Goal: Find specific page/section: Find specific page/section

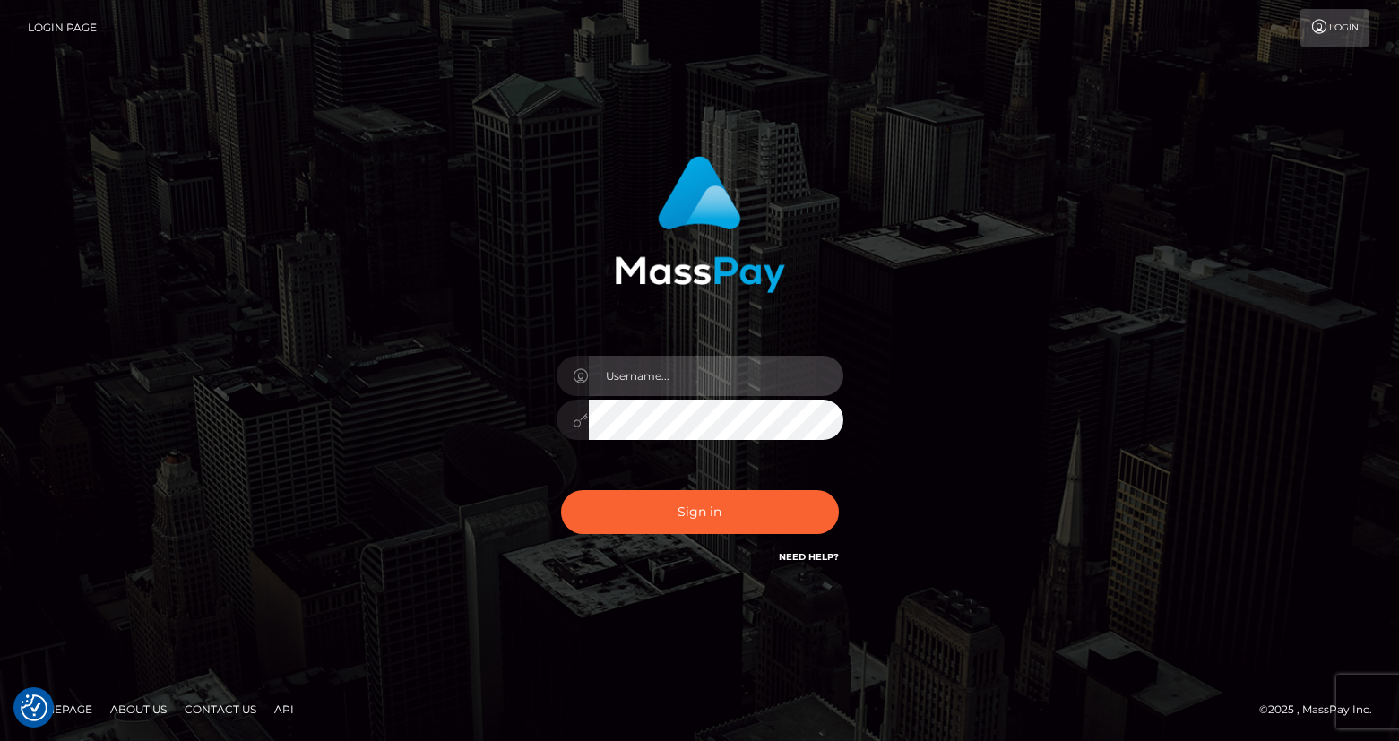
type input "Lou Jacobée"
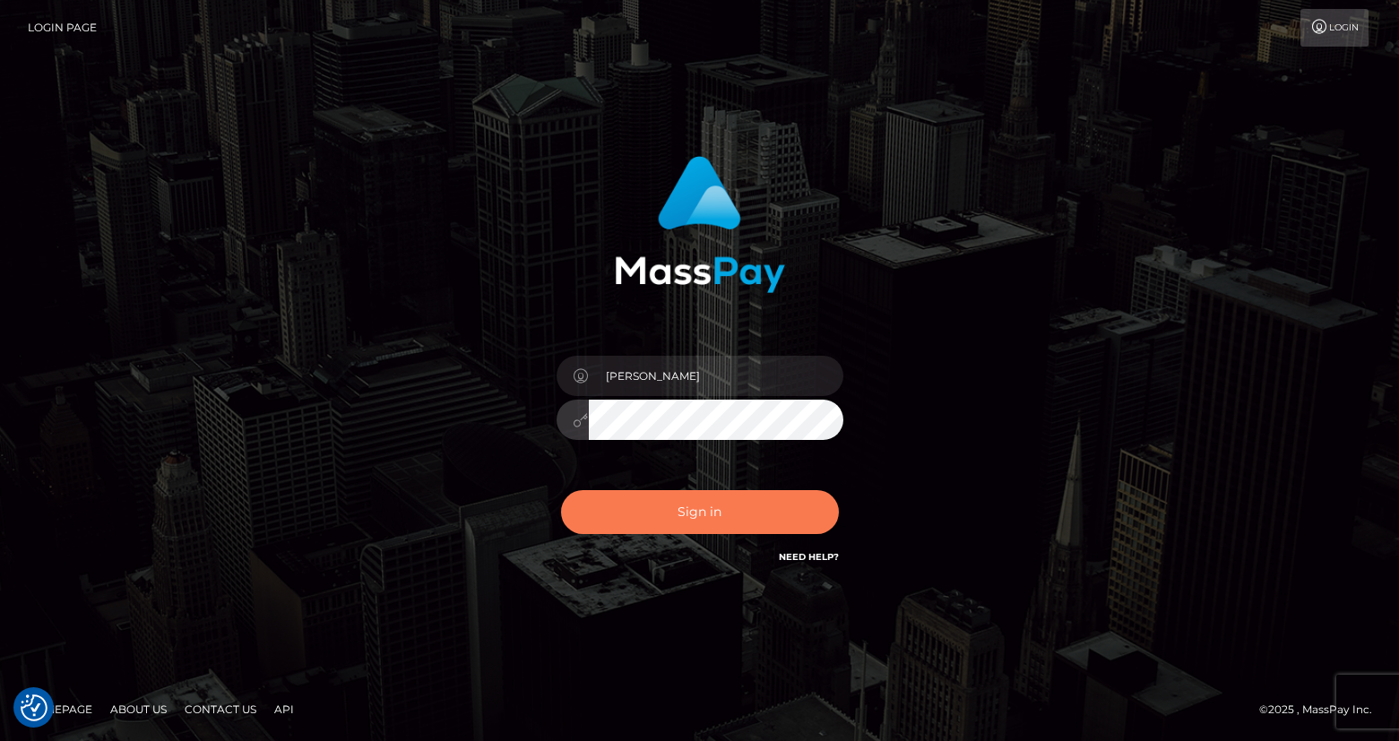
click at [684, 500] on button "Sign in" at bounding box center [700, 512] width 278 height 44
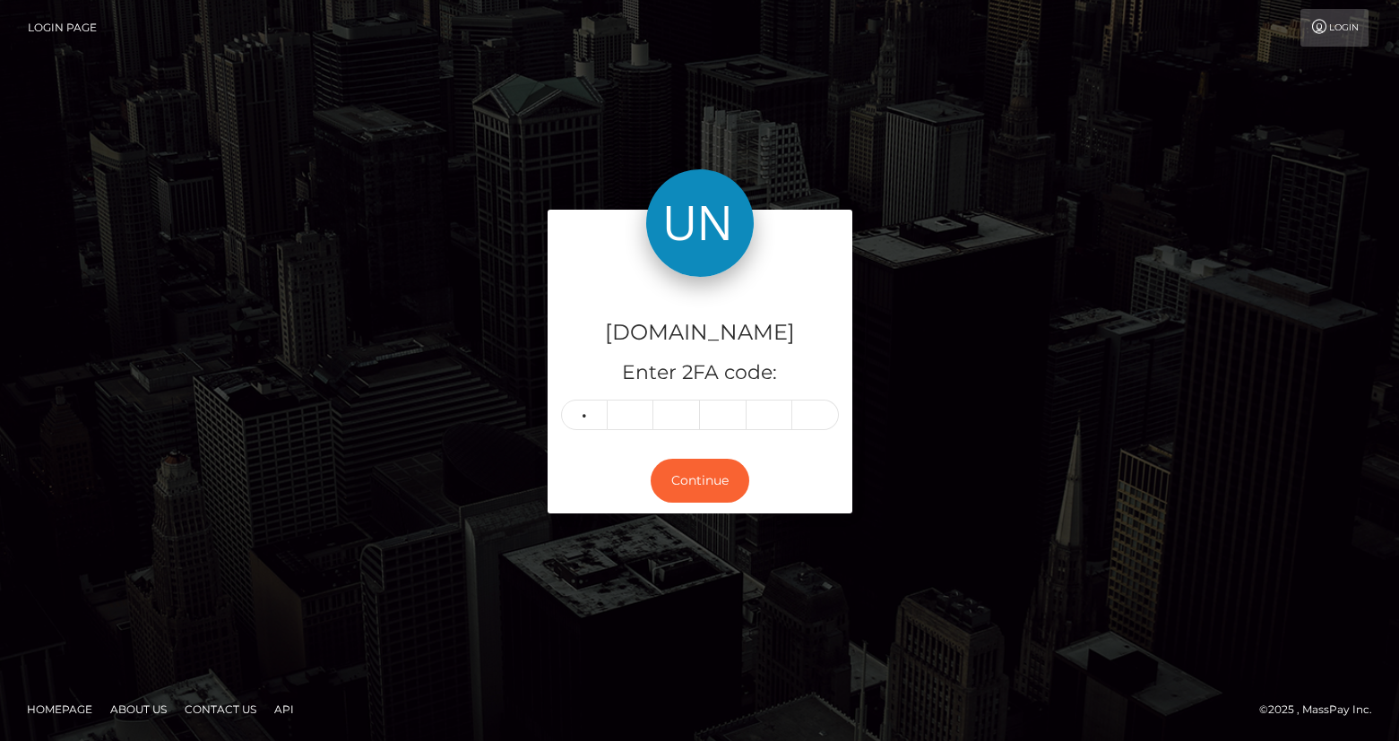
type input "0"
type input "3"
type input "6"
type input "7"
type input "6"
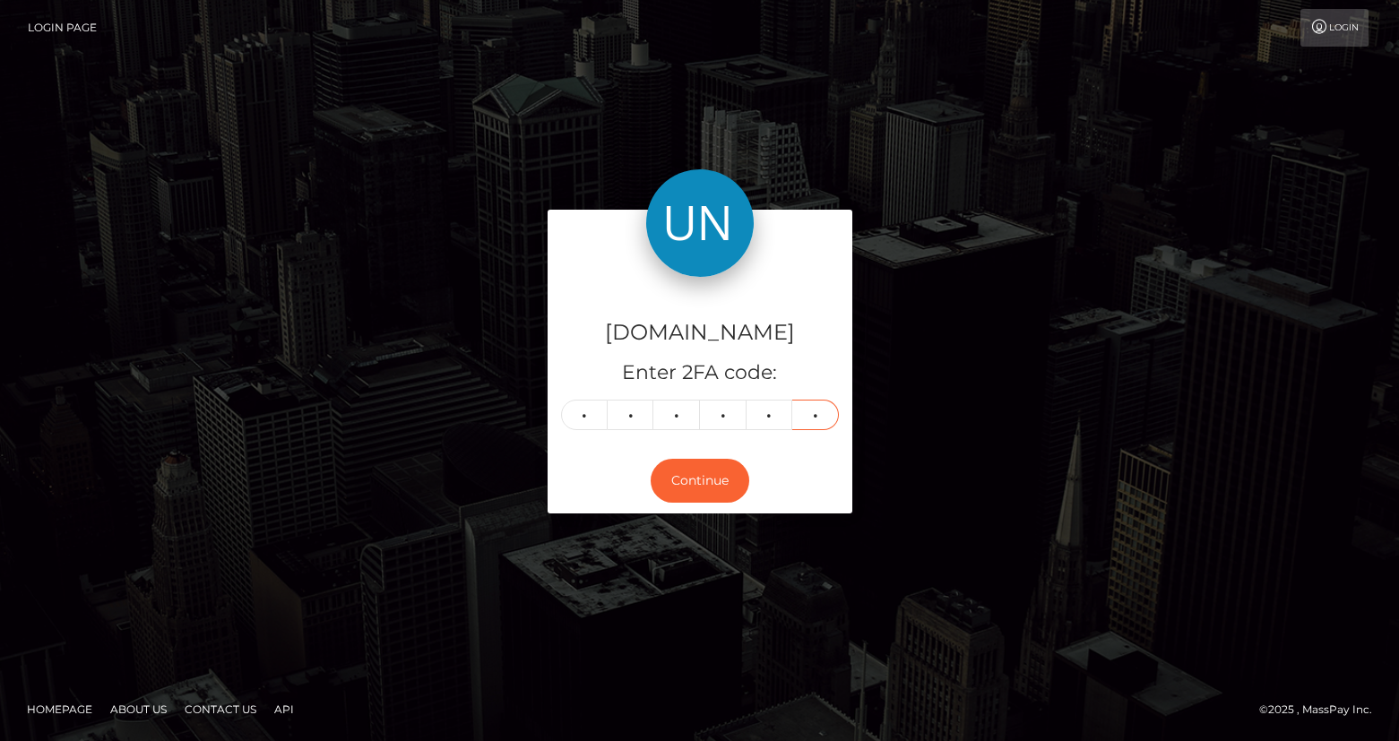
type input "1"
click at [365, 0] on nav "Login Page Login" at bounding box center [699, 28] width 1399 height 56
click at [706, 465] on button "Continue" at bounding box center [700, 481] width 99 height 44
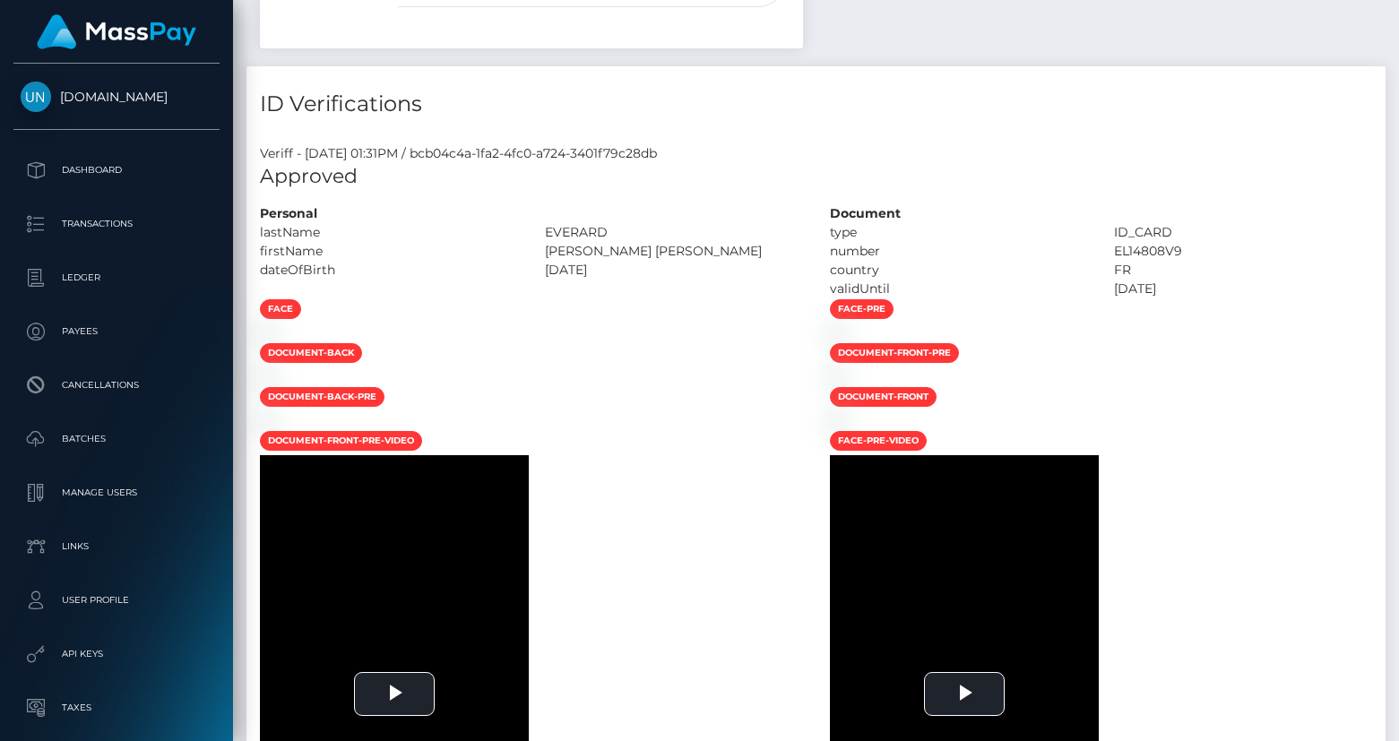
scroll to position [1062, 0]
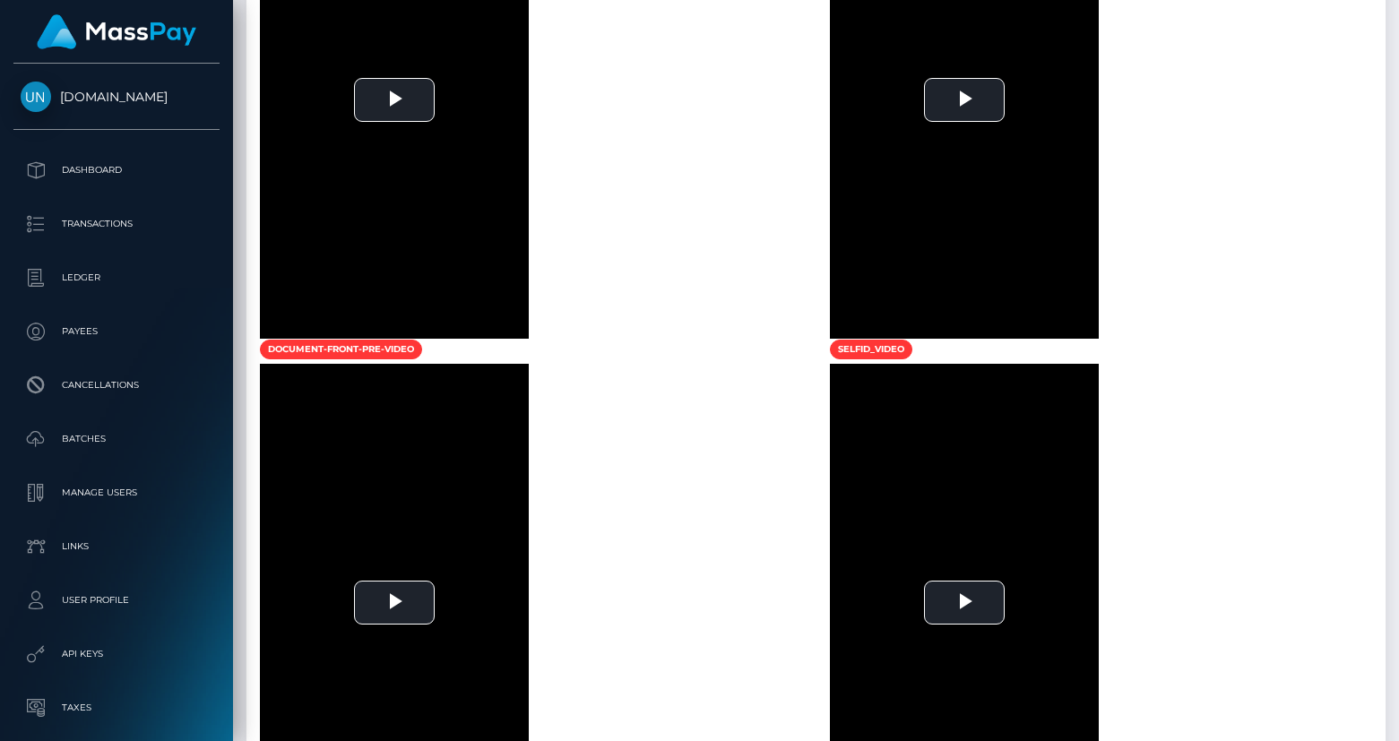
scroll to position [1497, 0]
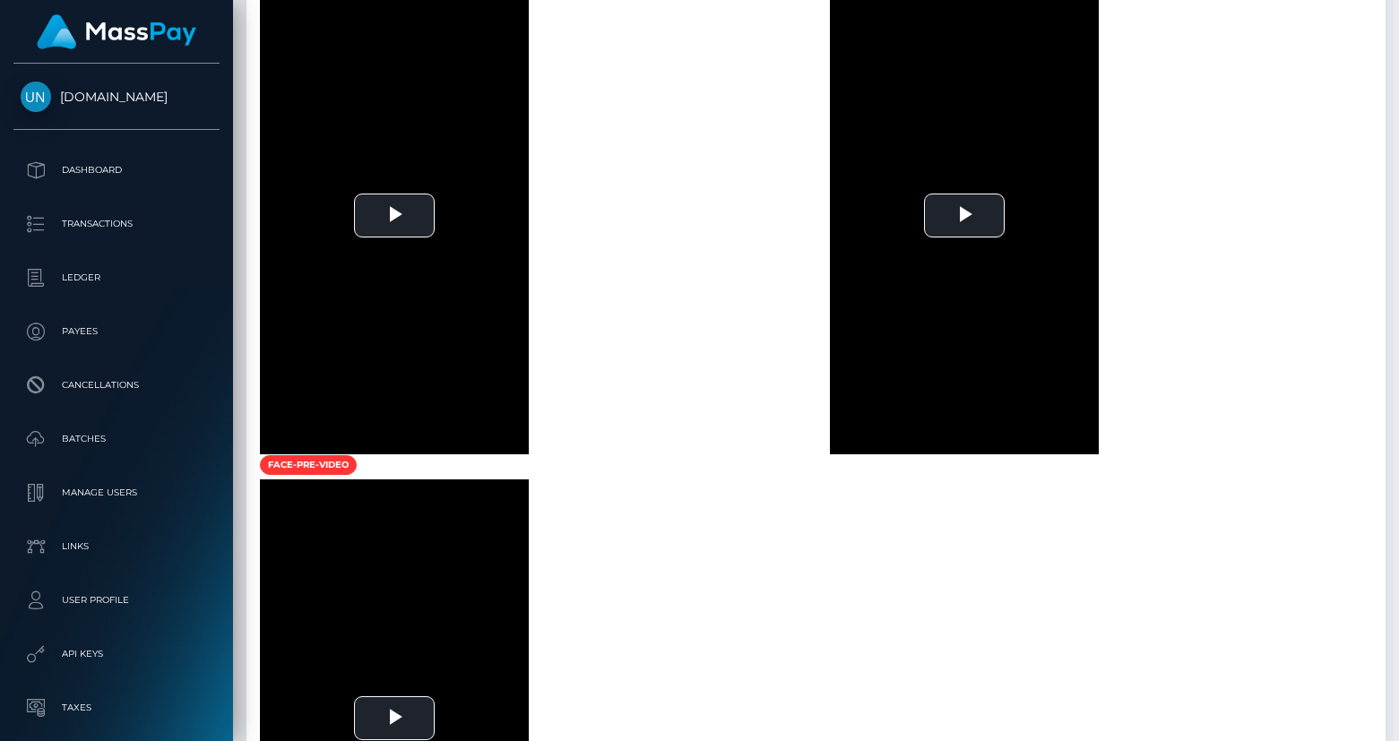
scroll to position [1085, 0]
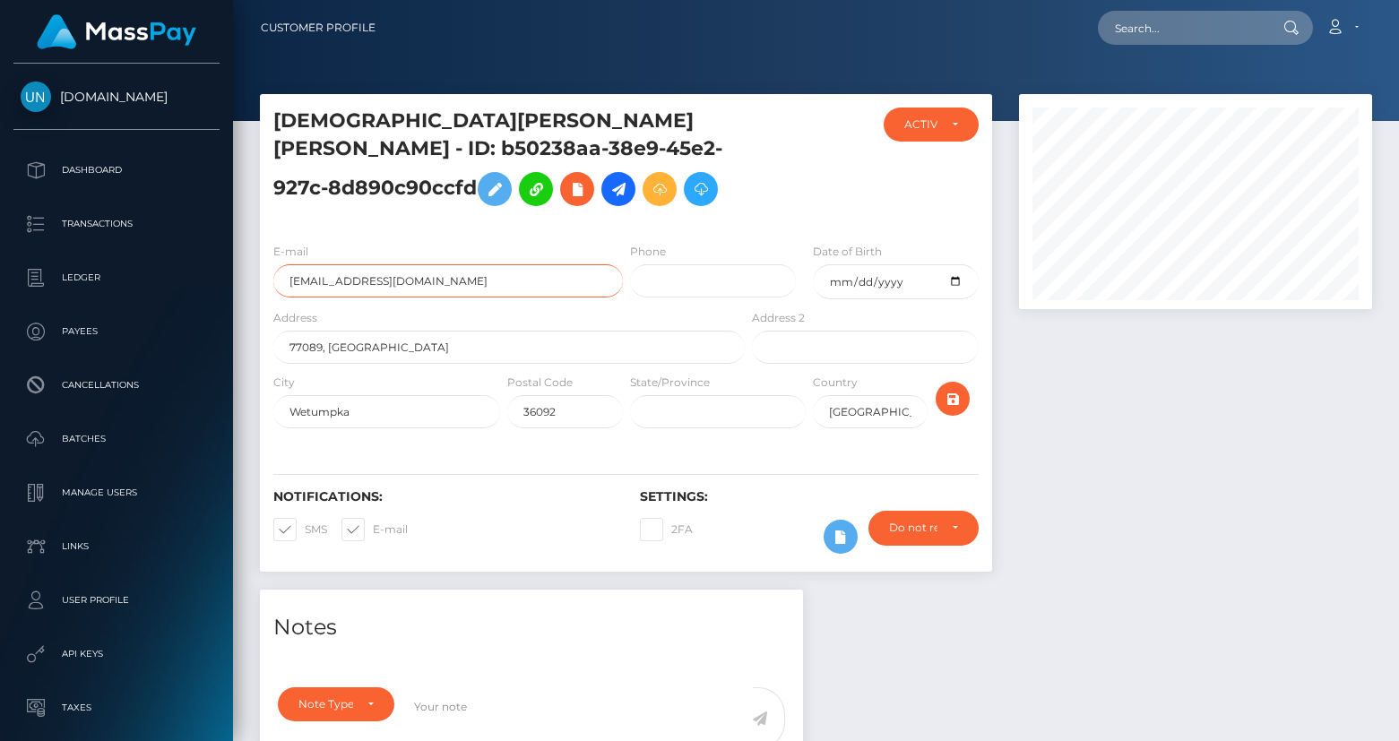
click at [460, 270] on input "Leonelcarrillo@gmail.com" at bounding box center [448, 280] width 350 height 33
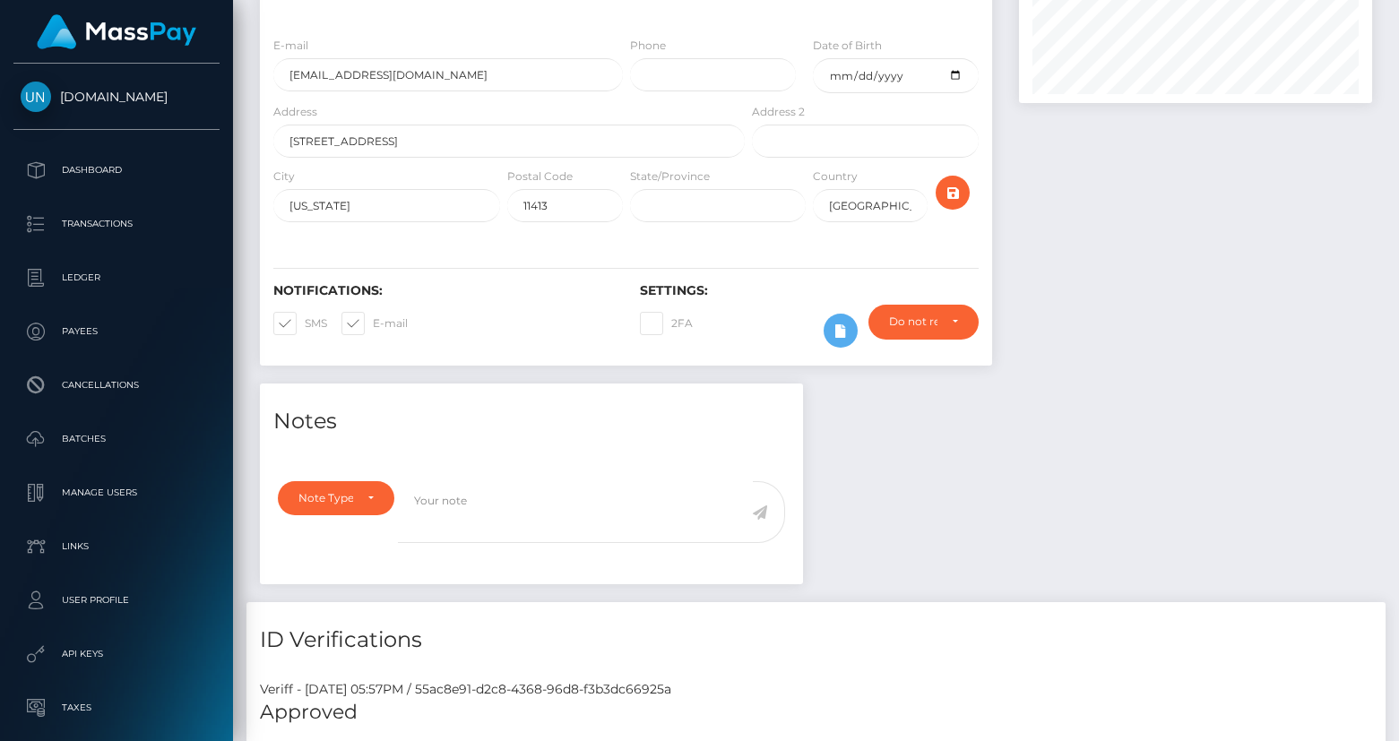
scroll to position [124, 0]
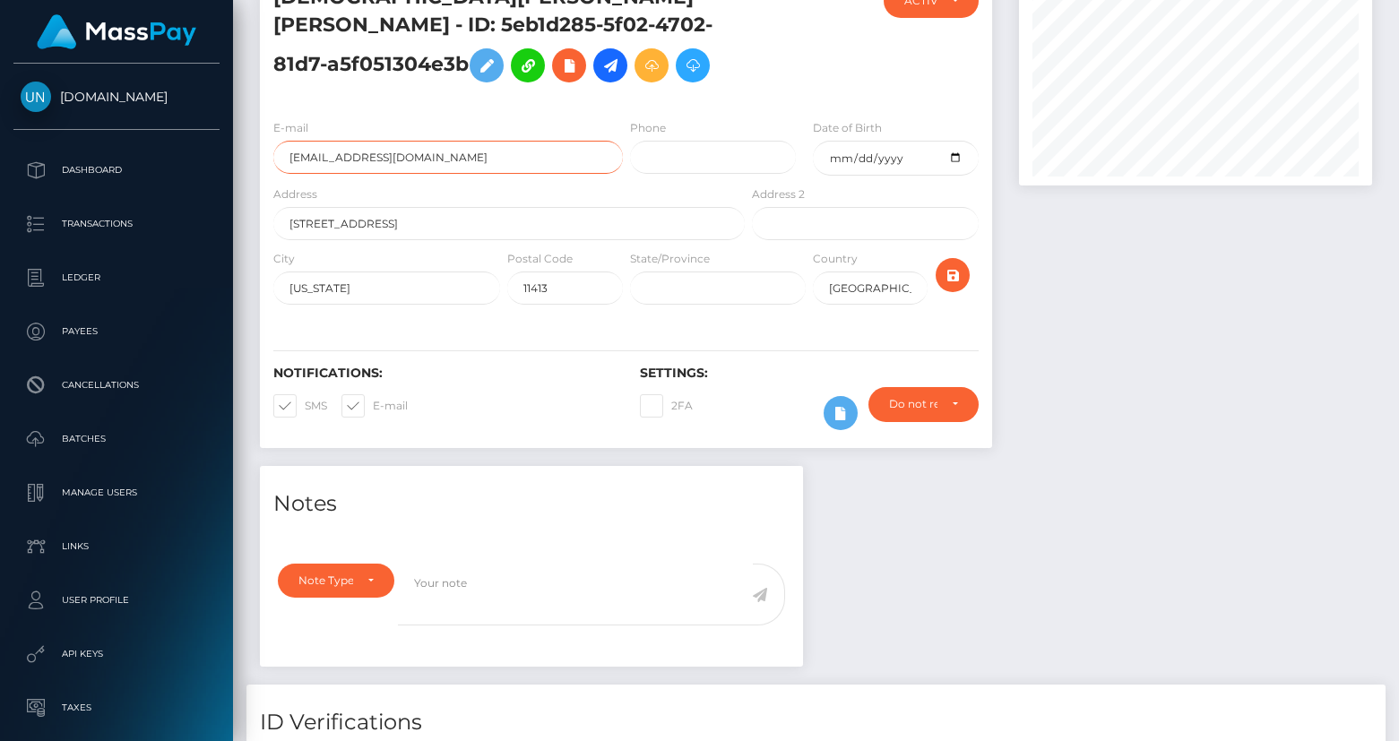
click at [404, 160] on input "mariapinobustamante@gmail.com" at bounding box center [448, 157] width 350 height 33
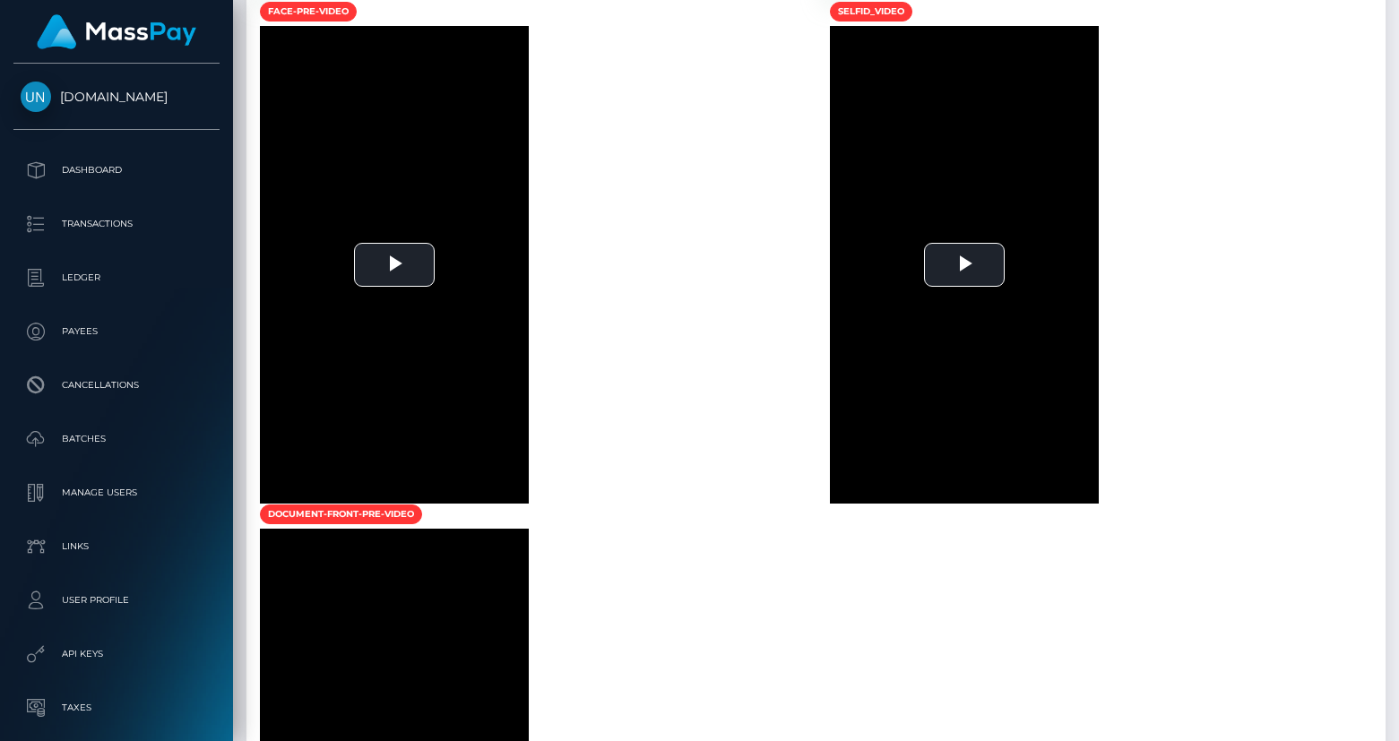
scroll to position [1516, 0]
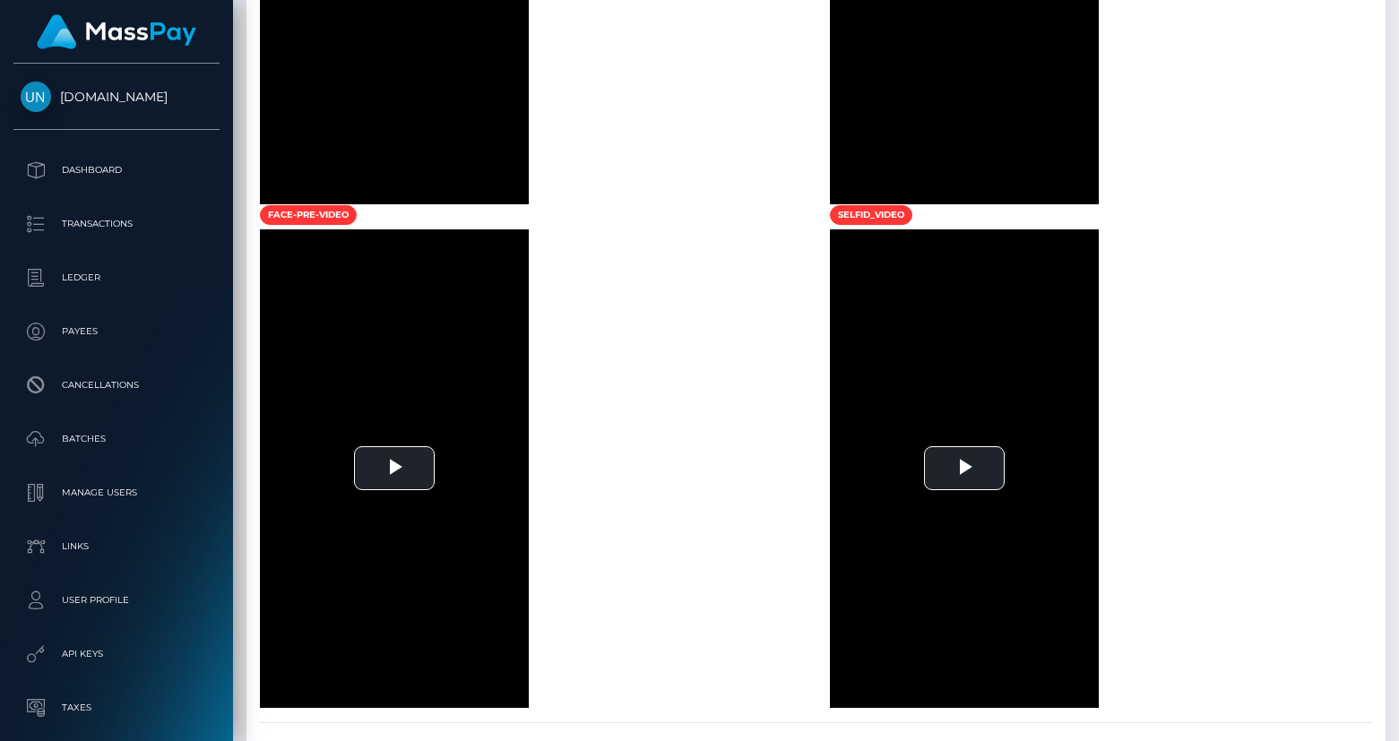
scroll to position [1562, 0]
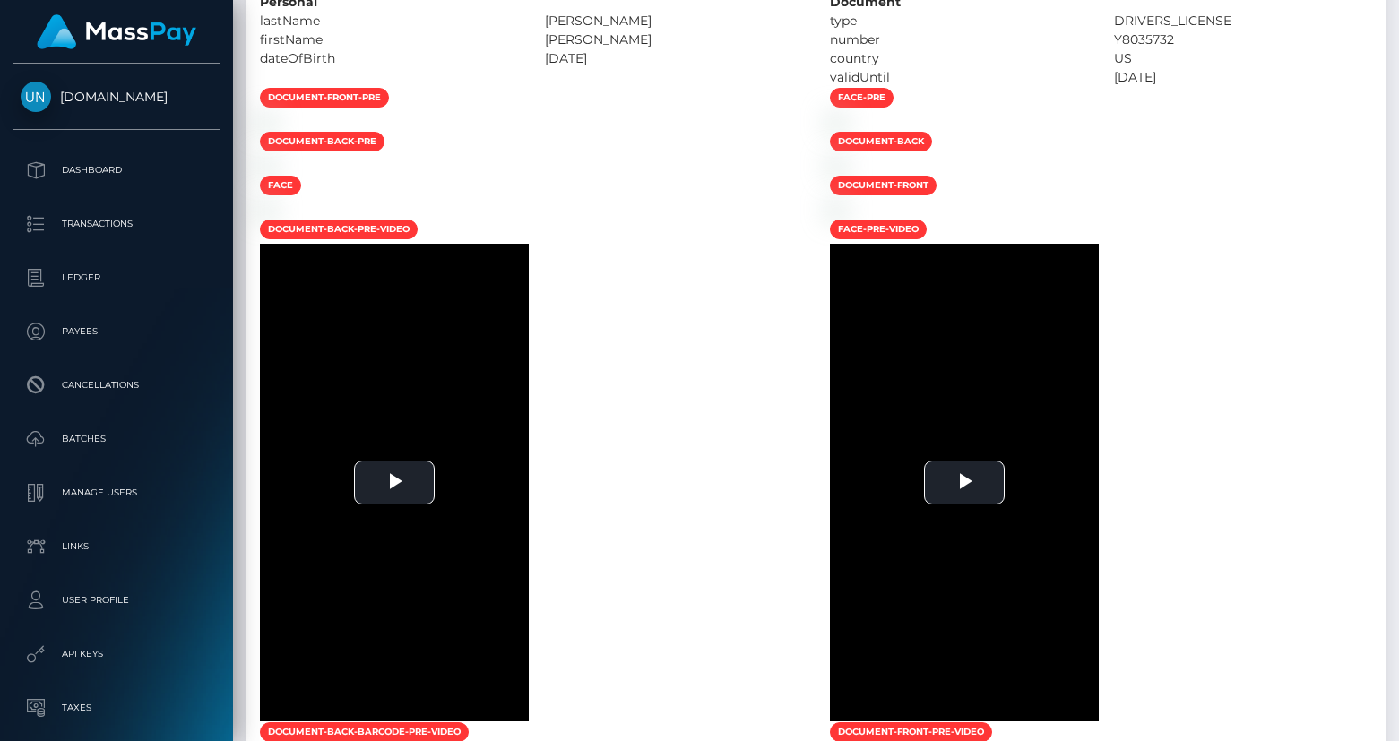
scroll to position [1001, 0]
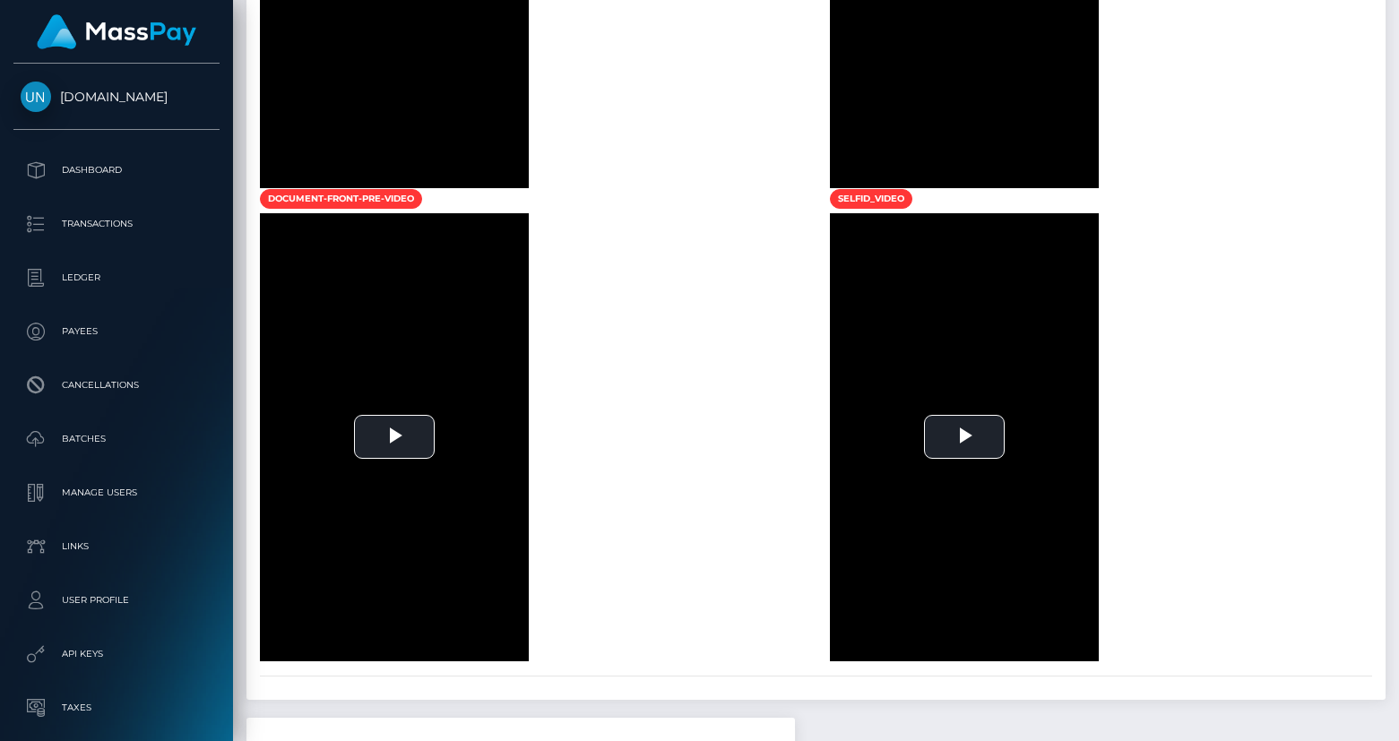
scroll to position [1494, 0]
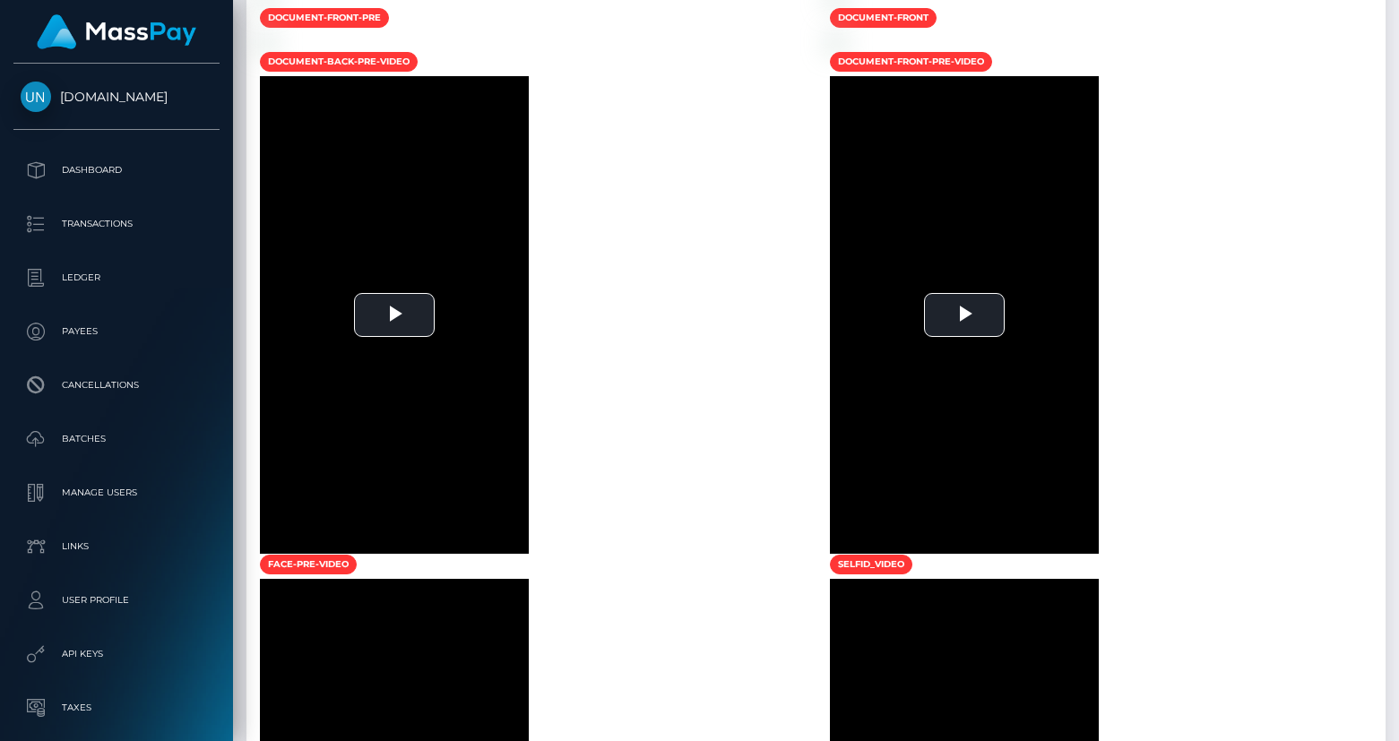
scroll to position [215, 352]
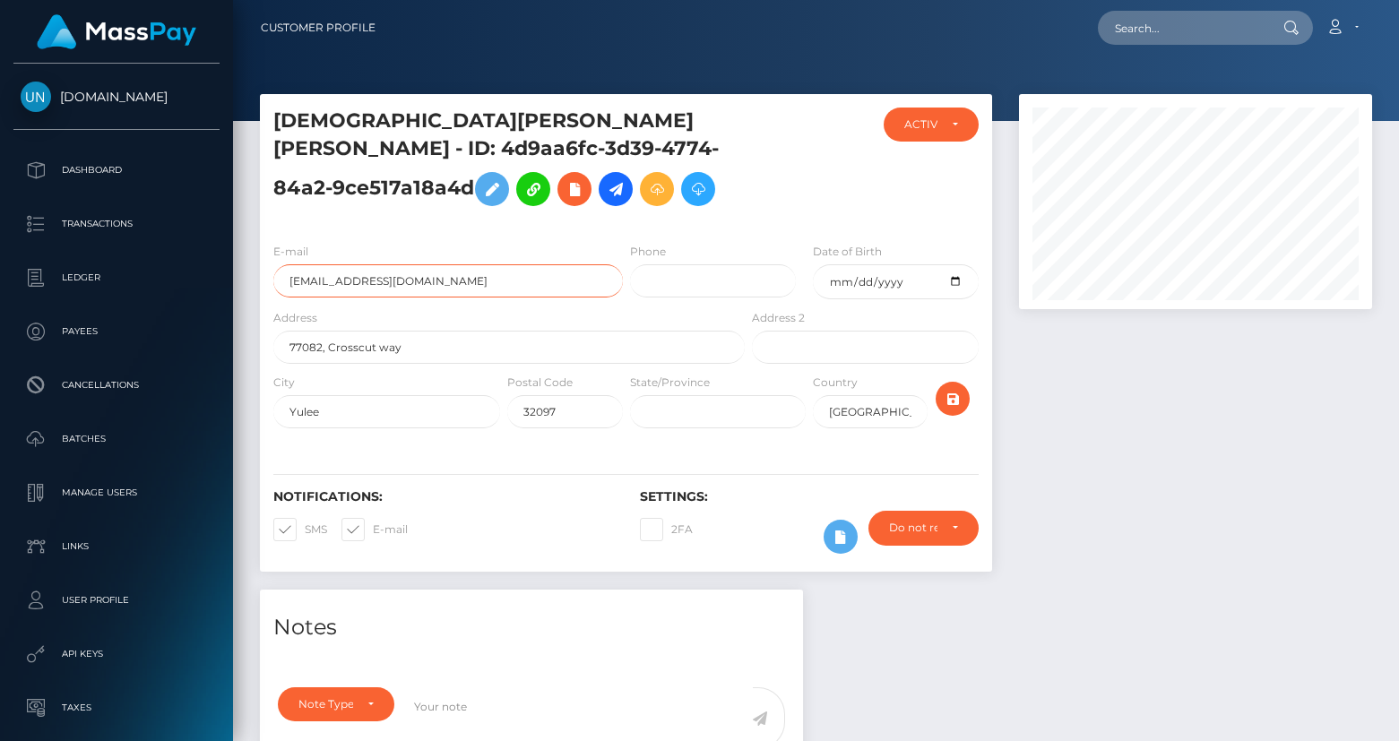
click at [367, 270] on input "esdrasgeorges2020@gmail.com" at bounding box center [448, 280] width 350 height 33
